Goal: Information Seeking & Learning: Understand process/instructions

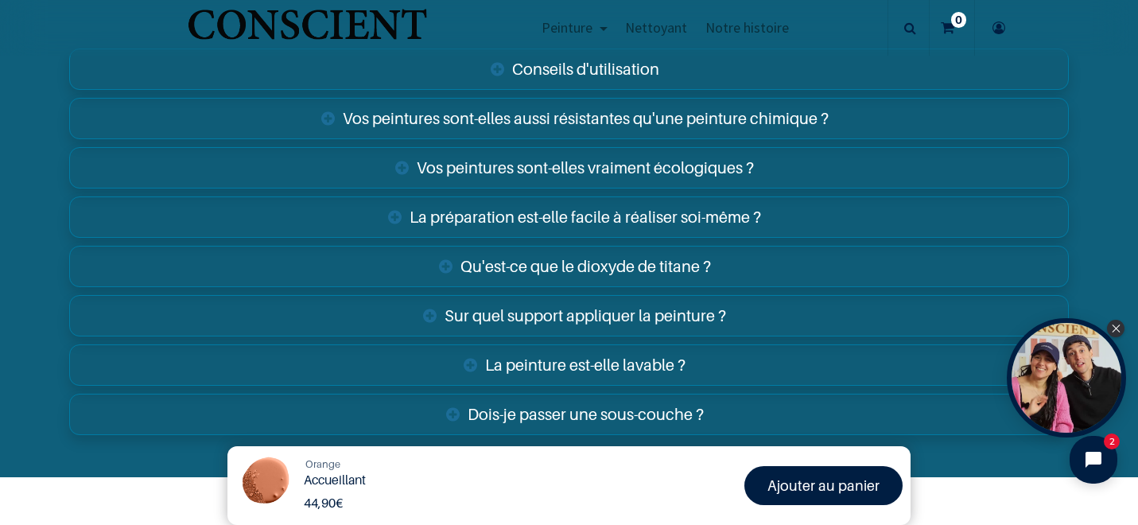
scroll to position [2598, 0]
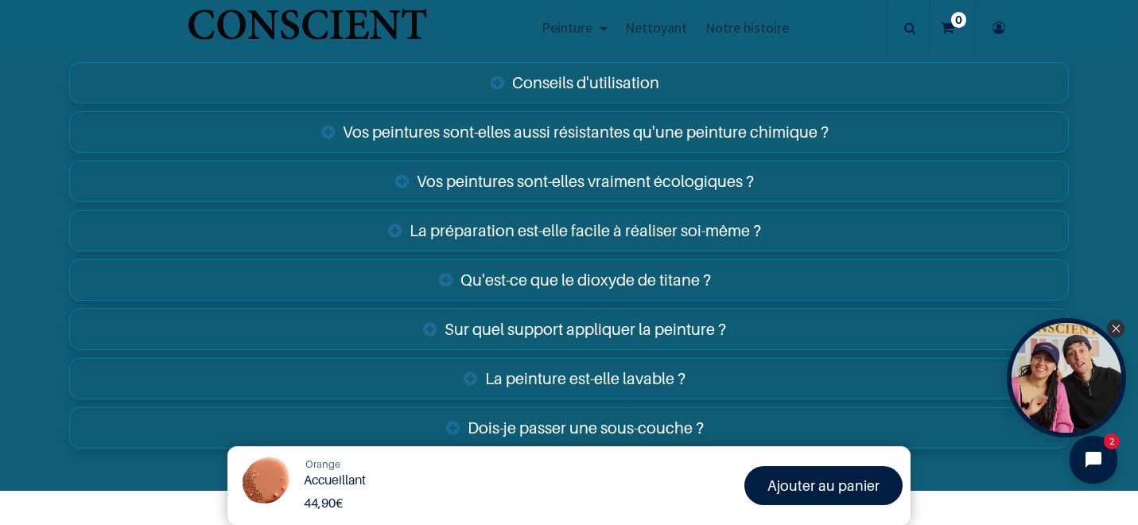
click at [557, 84] on link "Conseils d'utilisation" at bounding box center [569, 82] width 1001 height 41
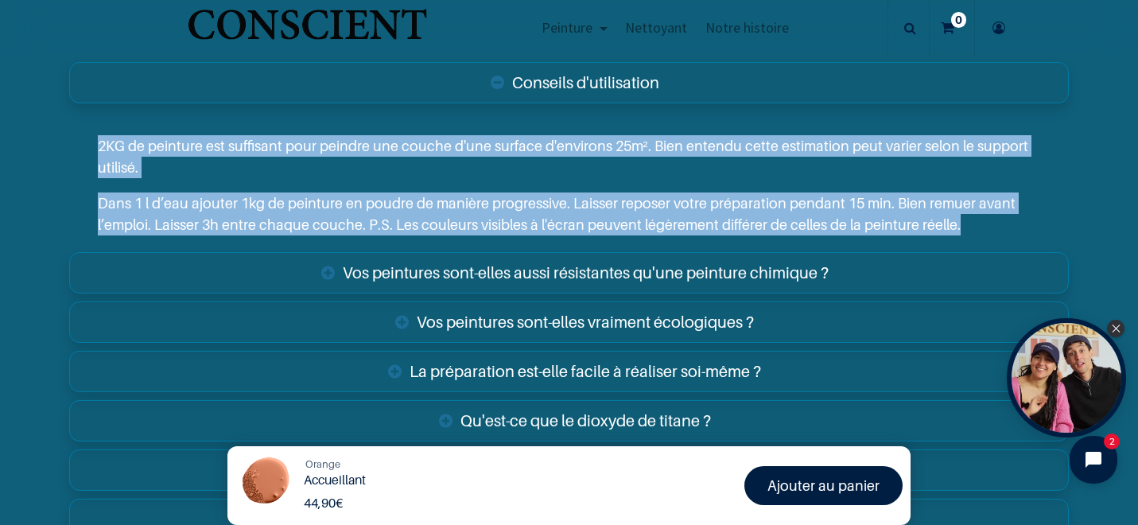
drag, startPoint x: 95, startPoint y: 150, endPoint x: 987, endPoint y: 233, distance: 895.7
click at [987, 233] on div "2KG de peinture est suffisant pour peindre une couche d'une surface d'environs …" at bounding box center [569, 178] width 1001 height 140
copy div "2KG de peinture est suffisant pour peindre une couche d'une surface d'environs …"
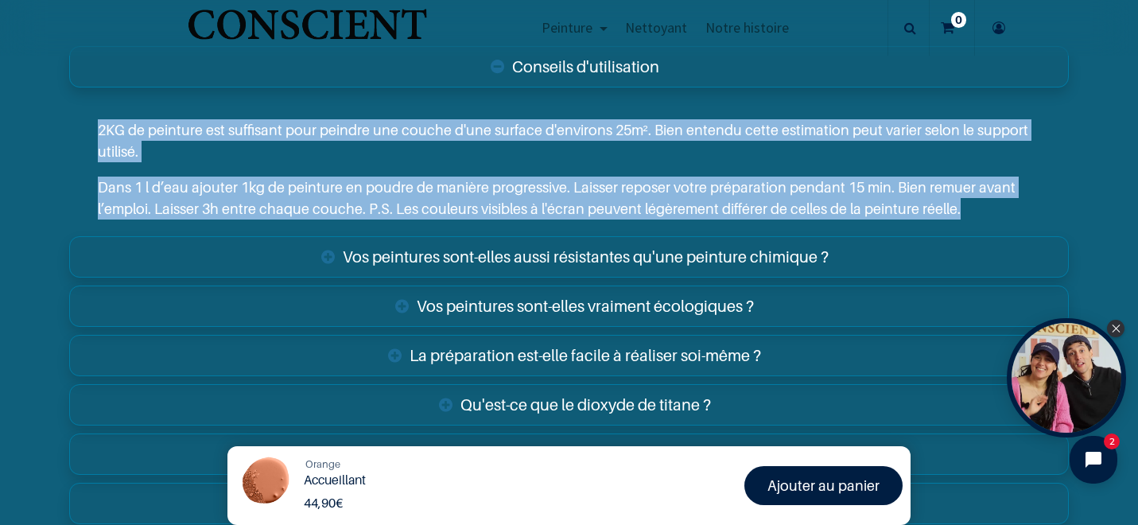
scroll to position [2625, 0]
